Goal: Task Accomplishment & Management: Use online tool/utility

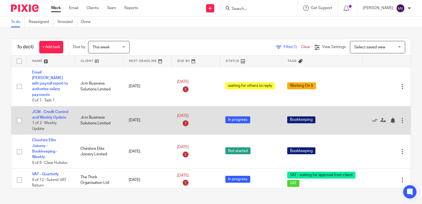
scroll to position [2, 0]
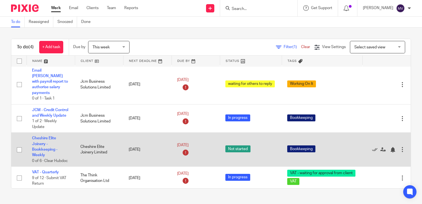
click at [44, 141] on td "Cheshire Elite Joinery - Bookkeeping - Weekly 0 of 6 · Clear Hubdoc" at bounding box center [51, 150] width 48 height 34
click at [39, 136] on td "Cheshire Elite Joinery - Bookkeeping - Weekly 0 of 6 · Clear Hubdoc" at bounding box center [51, 150] width 48 height 34
click at [43, 136] on link "Cheshire Elite Joinery - Bookkeeping - Weekly" at bounding box center [44, 146] width 25 height 21
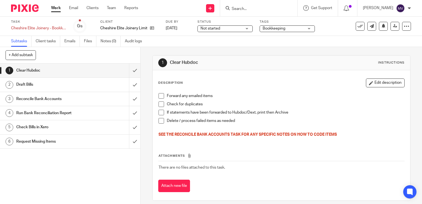
click at [160, 104] on span at bounding box center [161, 104] width 6 height 6
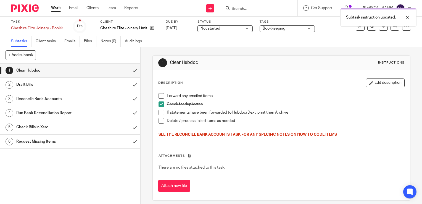
click at [159, 95] on span at bounding box center [161, 96] width 6 height 6
click at [158, 113] on span at bounding box center [161, 113] width 6 height 6
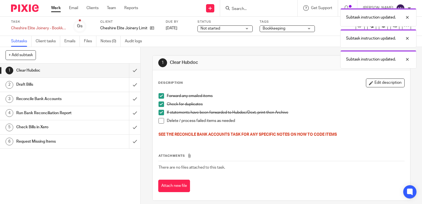
click at [158, 120] on span at bounding box center [161, 121] width 6 height 6
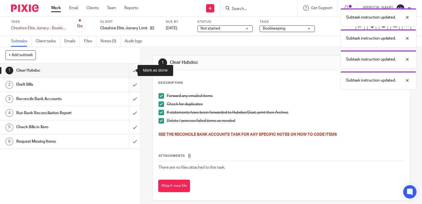
drag, startPoint x: 130, startPoint y: 72, endPoint x: 129, endPoint y: 79, distance: 7.0
click at [130, 73] on input "submit" at bounding box center [70, 71] width 140 height 14
drag, startPoint x: 128, startPoint y: 84, endPoint x: 130, endPoint y: 97, distance: 13.1
click at [128, 87] on input "submit" at bounding box center [70, 85] width 140 height 14
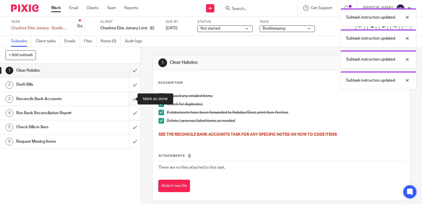
click at [130, 100] on input "submit" at bounding box center [70, 99] width 140 height 14
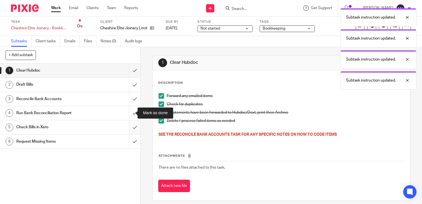
drag, startPoint x: 129, startPoint y: 112, endPoint x: 129, endPoint y: 126, distance: 14.1
click at [129, 113] on input "submit" at bounding box center [70, 113] width 140 height 14
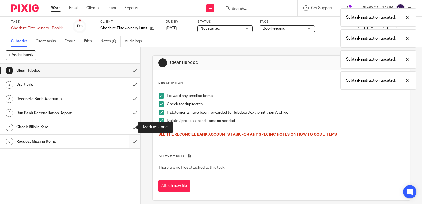
drag, startPoint x: 128, startPoint y: 127, endPoint x: 128, endPoint y: 143, distance: 16.0
click at [129, 129] on input "submit" at bounding box center [70, 127] width 140 height 14
click at [128, 143] on input "submit" at bounding box center [70, 141] width 140 height 14
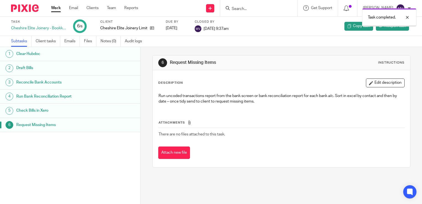
click at [59, 7] on link "Work" at bounding box center [56, 8] width 10 height 6
